Goal: Book appointment/travel/reservation

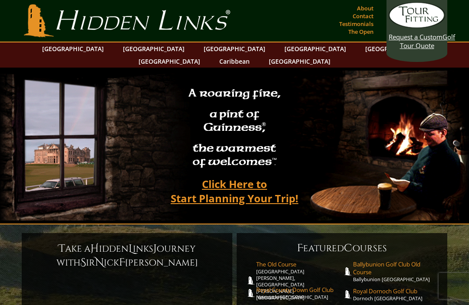
click at [139, 48] on link "[GEOGRAPHIC_DATA]" at bounding box center [153, 49] width 70 height 13
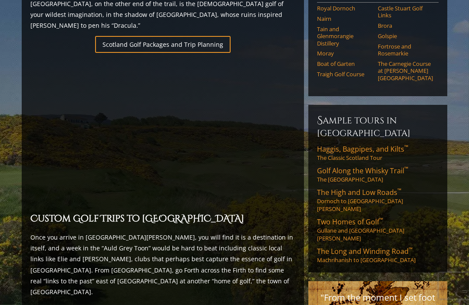
scroll to position [619, 0]
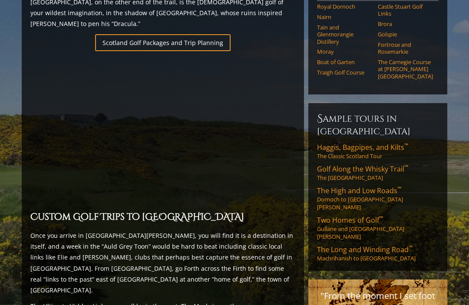
click at [349, 216] on span "Two Homes of Golf ™" at bounding box center [350, 221] width 66 height 10
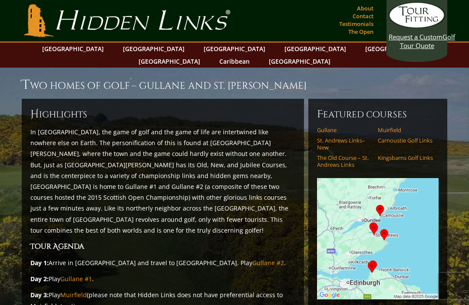
click at [329, 127] on link "Gullane" at bounding box center [344, 130] width 55 height 7
